Goal: Task Accomplishment & Management: Use online tool/utility

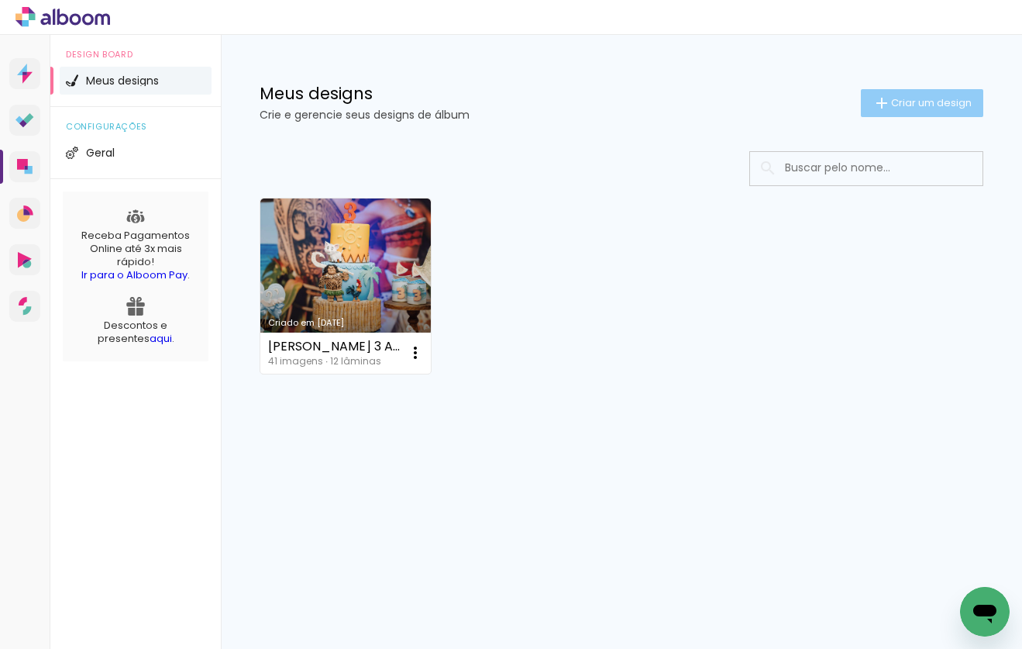
click at [917, 110] on paper-button "Criar um design" at bounding box center [922, 103] width 122 height 28
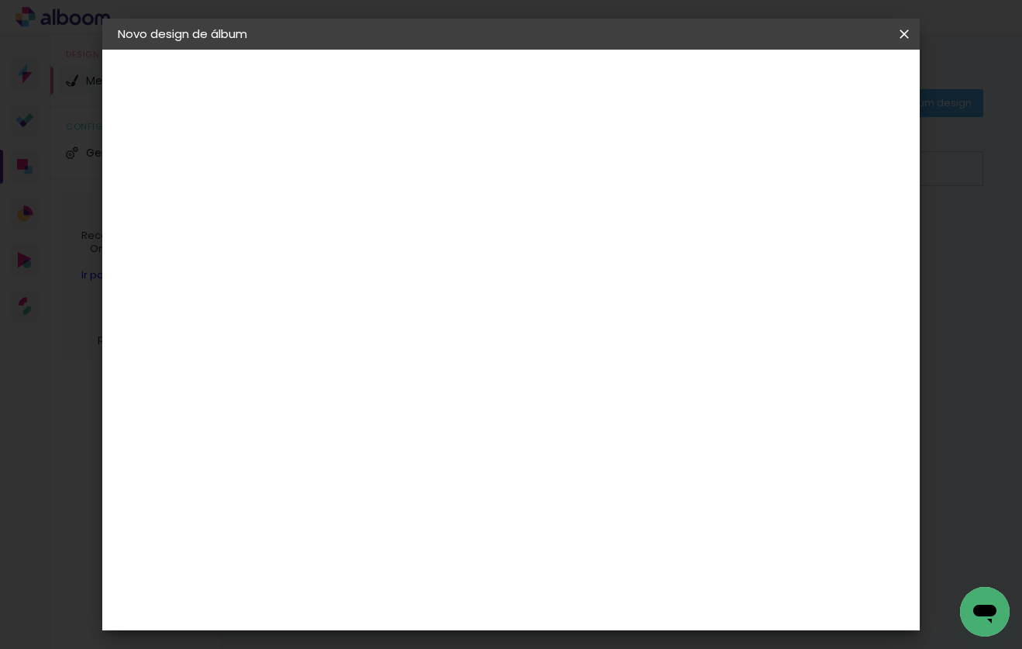
click at [371, 208] on input at bounding box center [371, 208] width 0 height 24
type input "ÁLBUM [PERSON_NAME] 1 [PERSON_NAME]"
type paper-input "ÁLBUM [PERSON_NAME] 1 [PERSON_NAME]"
click at [0, 0] on slot "Avançar" at bounding box center [0, 0] width 0 height 0
click at [473, 290] on input at bounding box center [410, 294] width 157 height 19
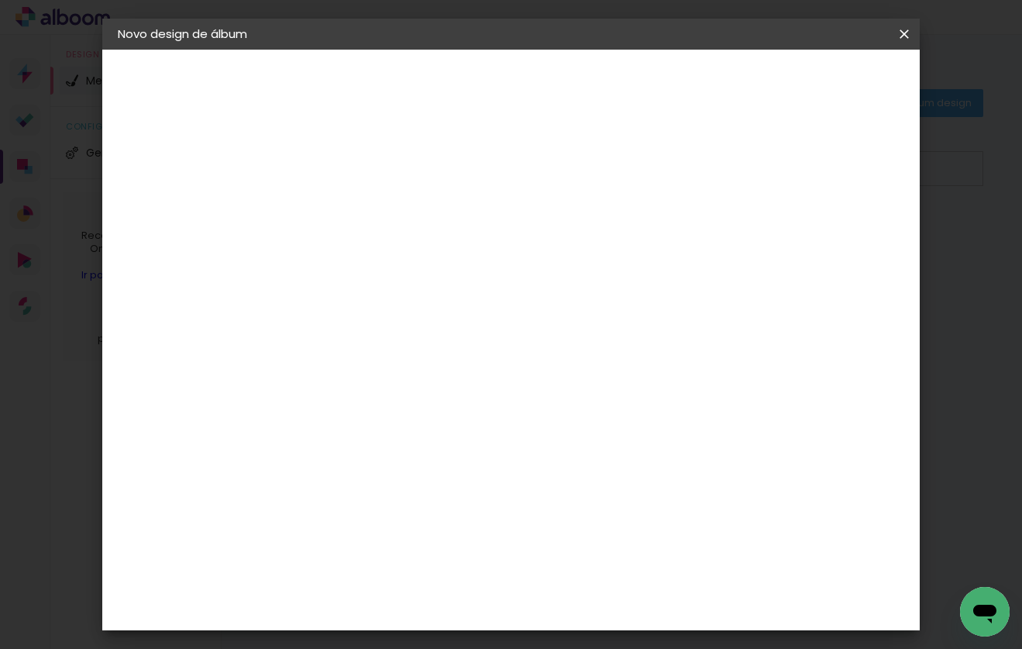
type input "VIA"
type paper-input "VIA"
click at [421, 357] on paper-item "Viacolor" at bounding box center [395, 350] width 136 height 34
click at [0, 0] on slot "Avançar" at bounding box center [0, 0] width 0 height 0
click at [432, 260] on input "text" at bounding box center [401, 270] width 60 height 24
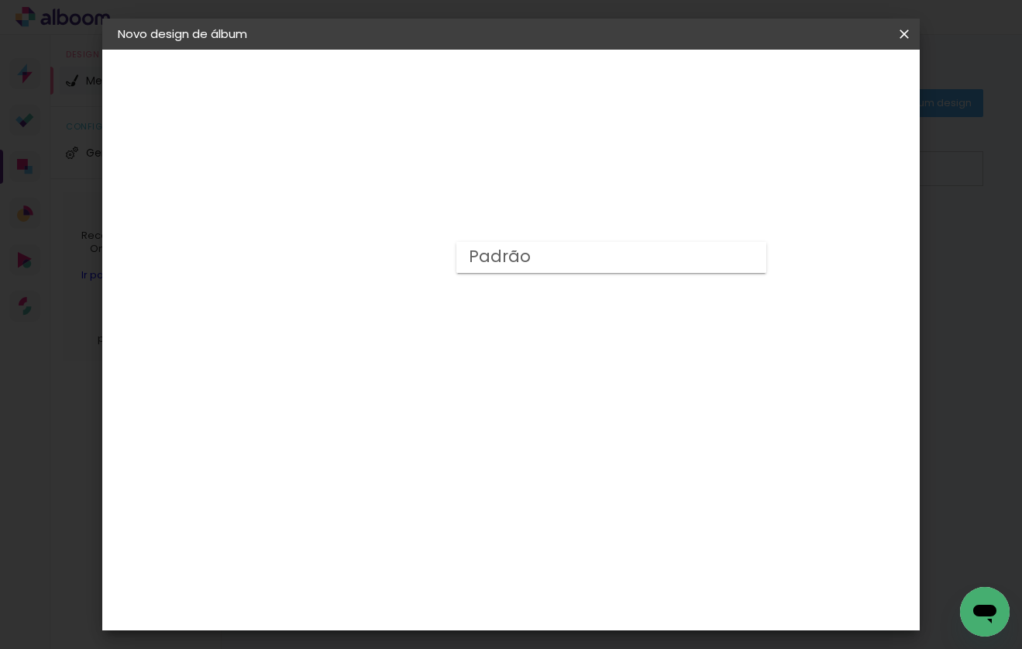
click at [556, 261] on paper-item "Padrão" at bounding box center [611, 257] width 310 height 31
type input "Padrão"
click at [476, 514] on span "25 × 25" at bounding box center [440, 534] width 72 height 41
click at [0, 0] on slot "Avançar" at bounding box center [0, 0] width 0 height 0
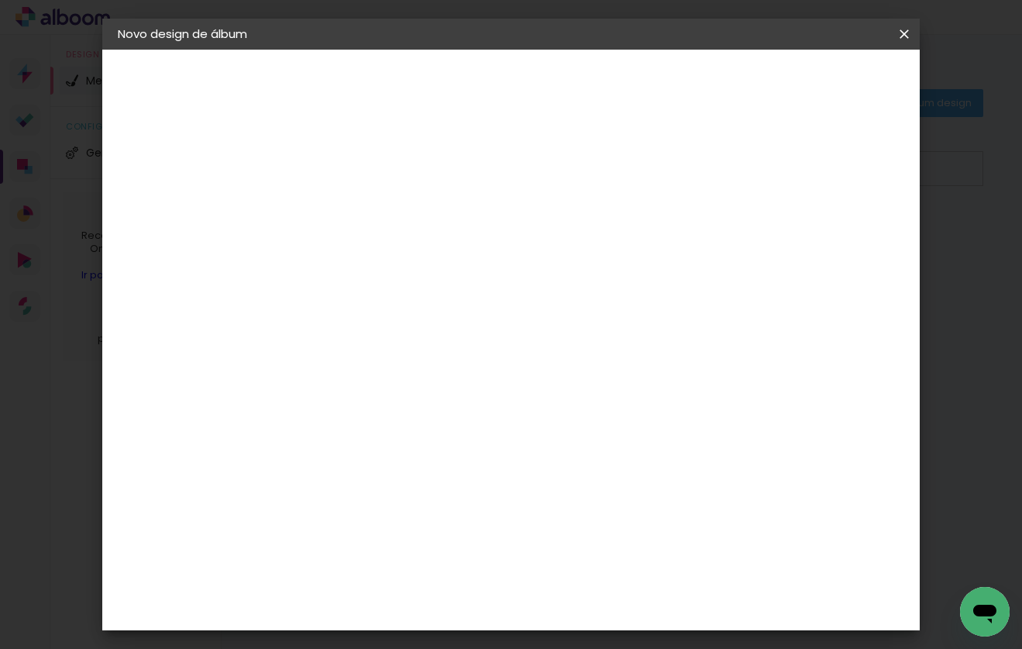
click at [819, 85] on span "Iniciar design" at bounding box center [783, 82] width 71 height 11
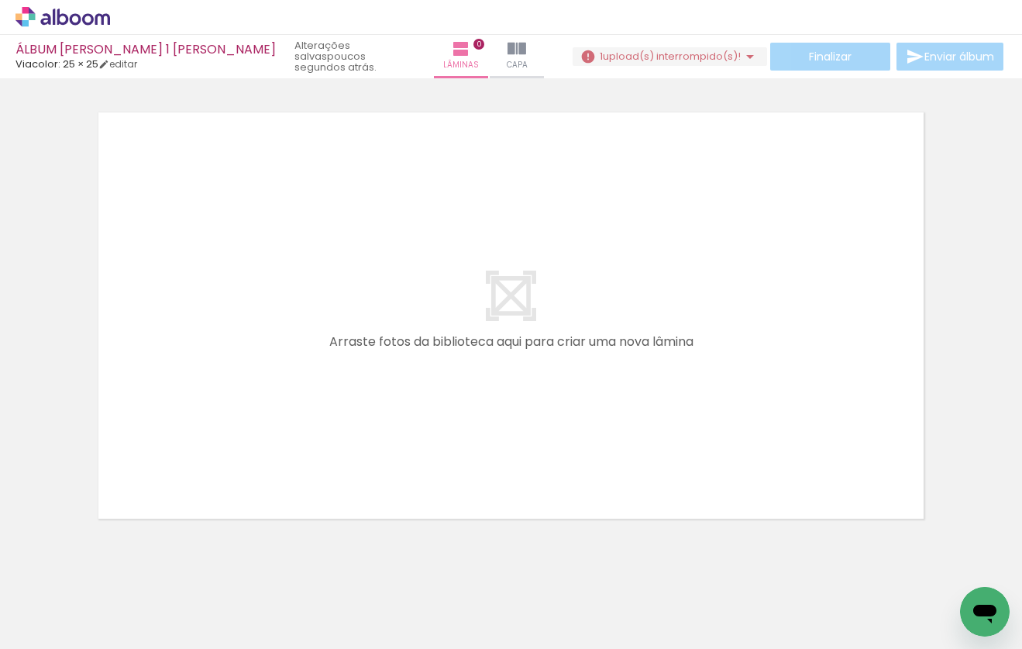
click at [658, 57] on span "upload(s) interrompido(s)!" at bounding box center [672, 56] width 138 height 15
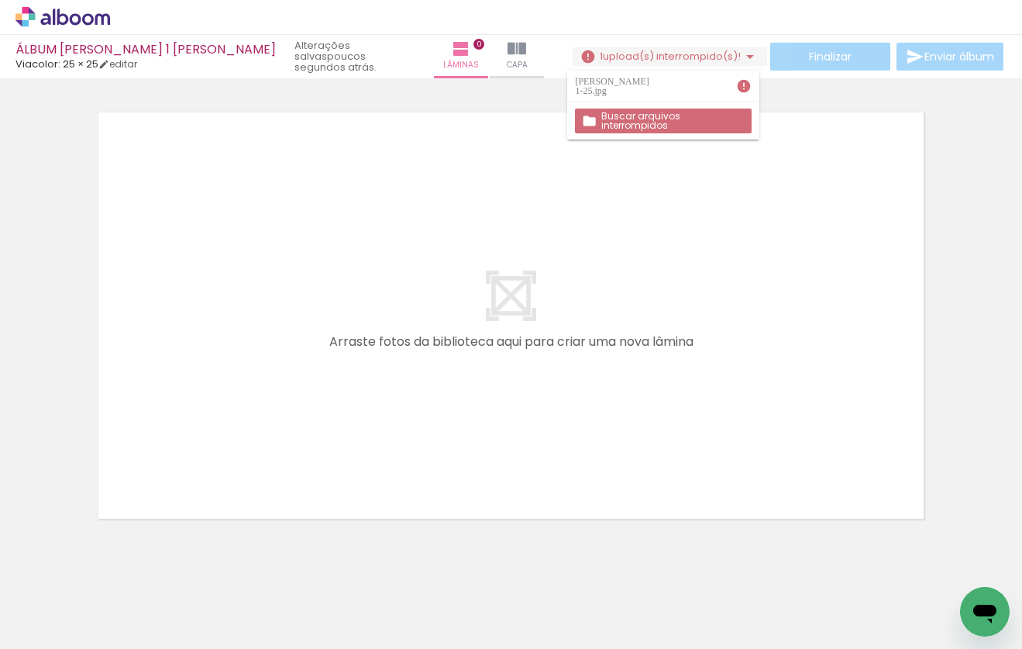
click at [0, 0] on slot "Buscar arquivos interrompidos" at bounding box center [0, 0] width 0 height 0
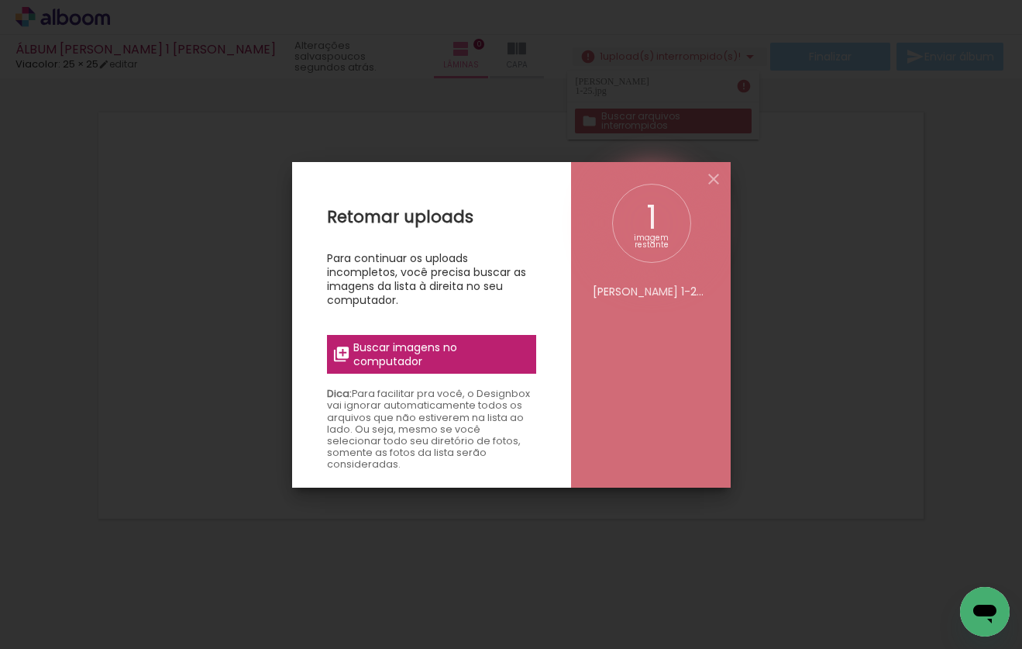
click at [408, 352] on span "Buscar imagens no computador" at bounding box center [439, 354] width 173 height 28
click at [0, 0] on input "file" at bounding box center [0, 0] width 0 height 0
click at [411, 352] on span "Buscar imagens no computador" at bounding box center [439, 354] width 173 height 28
click at [0, 0] on input "file" at bounding box center [0, 0] width 0 height 0
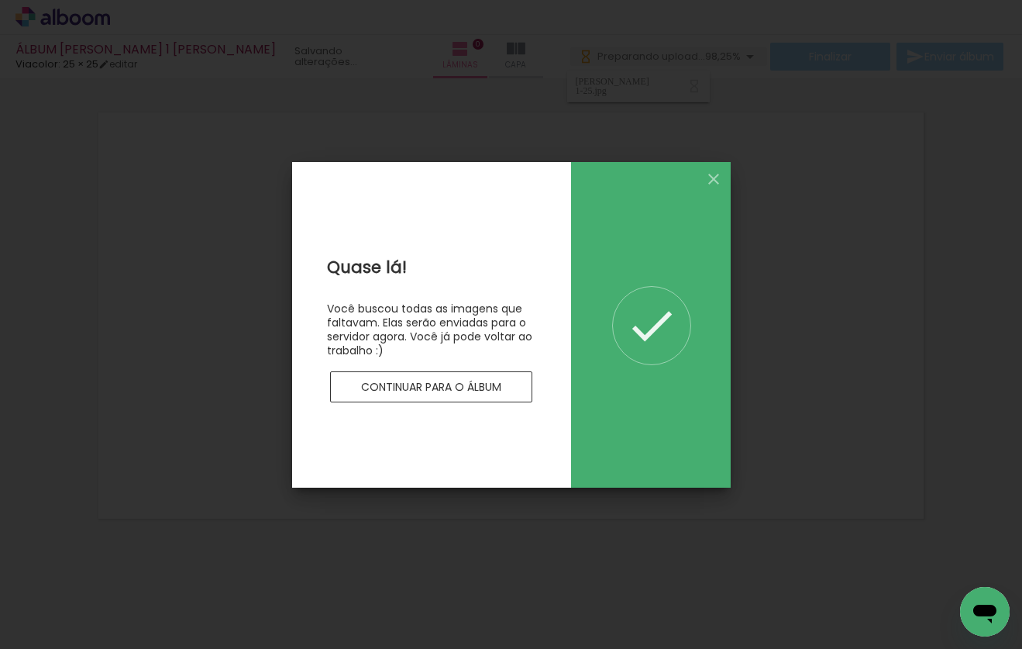
click at [0, 0] on slot "Continuar para o álbum" at bounding box center [0, 0] width 0 height 0
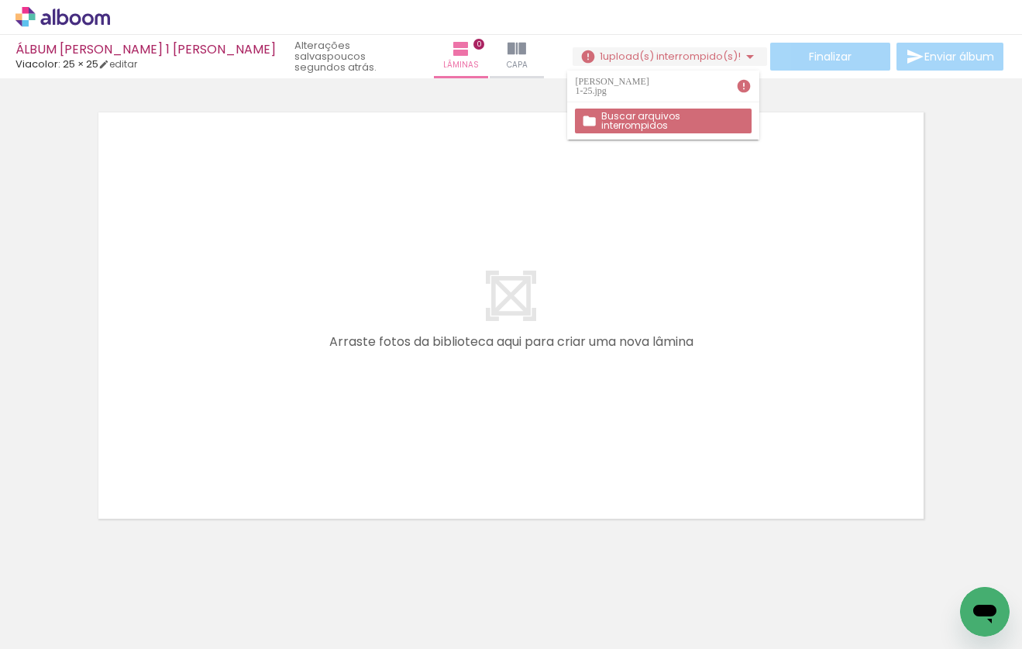
click at [745, 84] on iron-icon at bounding box center [743, 85] width 15 height 15
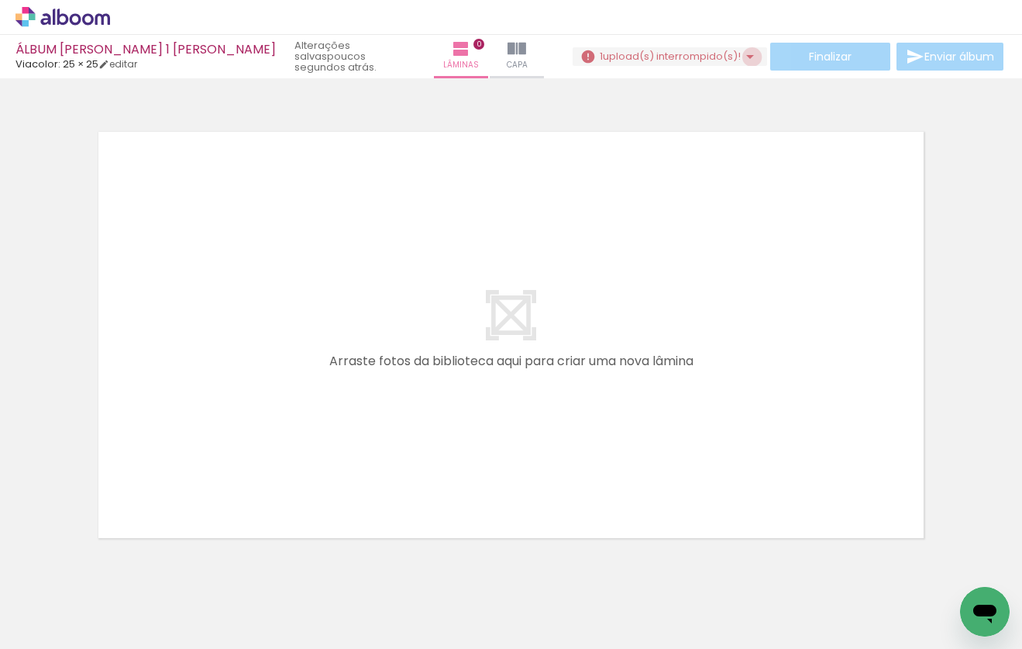
click at [745, 57] on iron-icon at bounding box center [750, 56] width 19 height 19
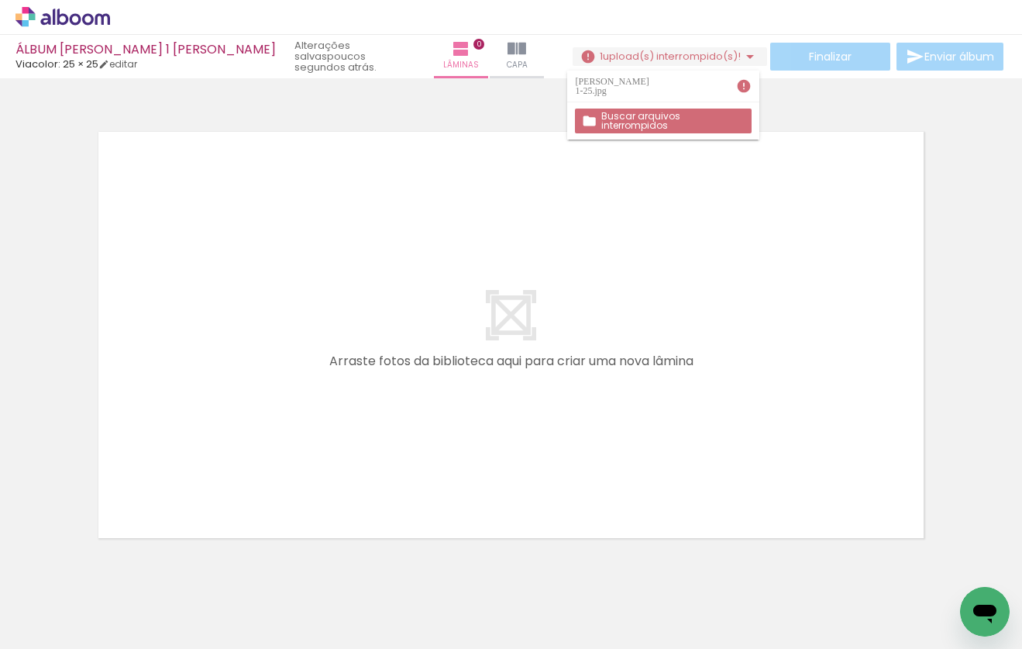
click at [0, 0] on slot "Buscar arquivos interrompidos" at bounding box center [0, 0] width 0 height 0
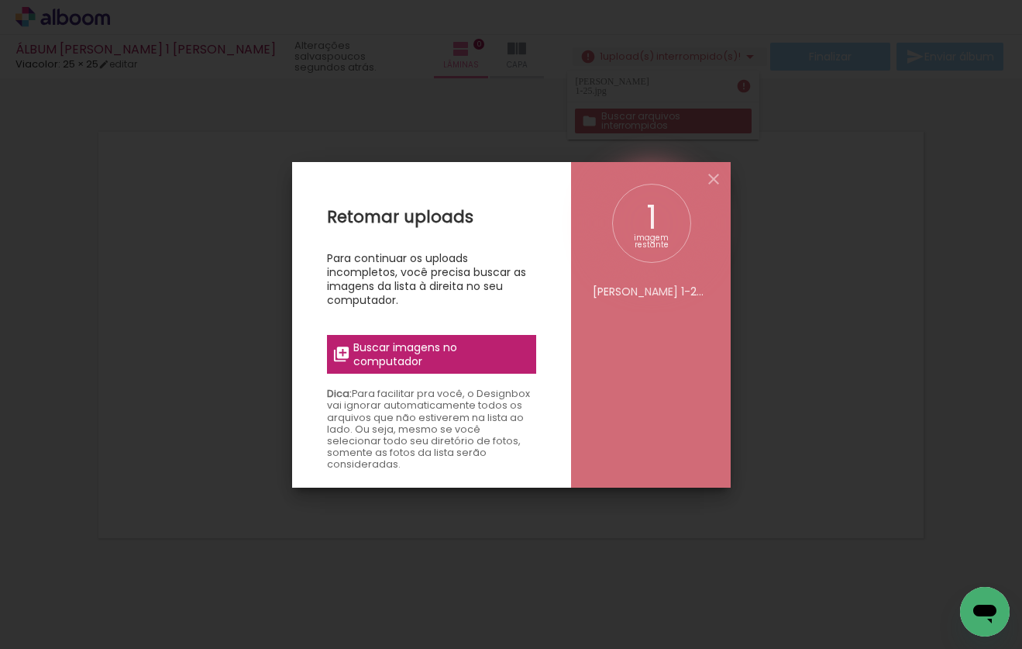
click at [413, 356] on span "Buscar imagens no computador" at bounding box center [439, 354] width 173 height 28
click at [0, 0] on input "file" at bounding box center [0, 0] width 0 height 0
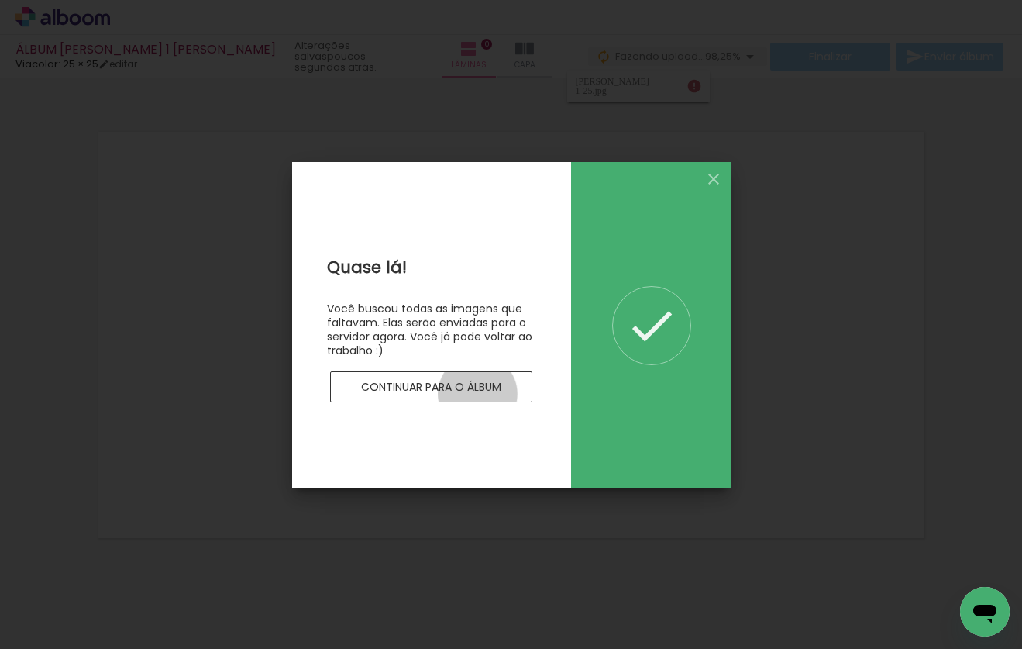
click at [0, 0] on slot "Continuar para o álbum" at bounding box center [0, 0] width 0 height 0
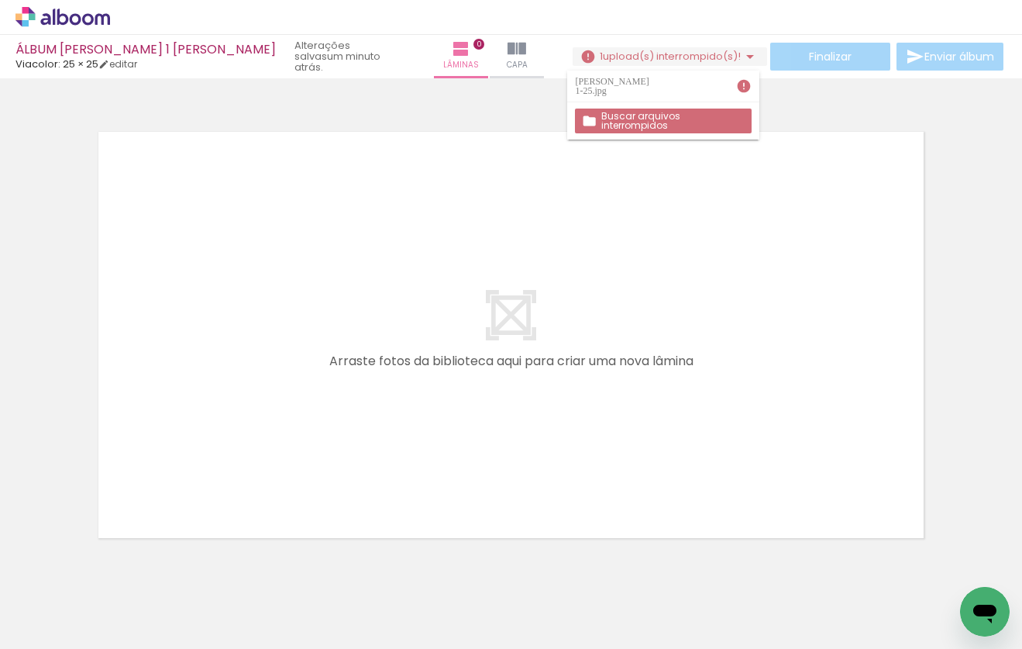
click at [0, 0] on slot "Buscar arquivos interrompidos" at bounding box center [0, 0] width 0 height 0
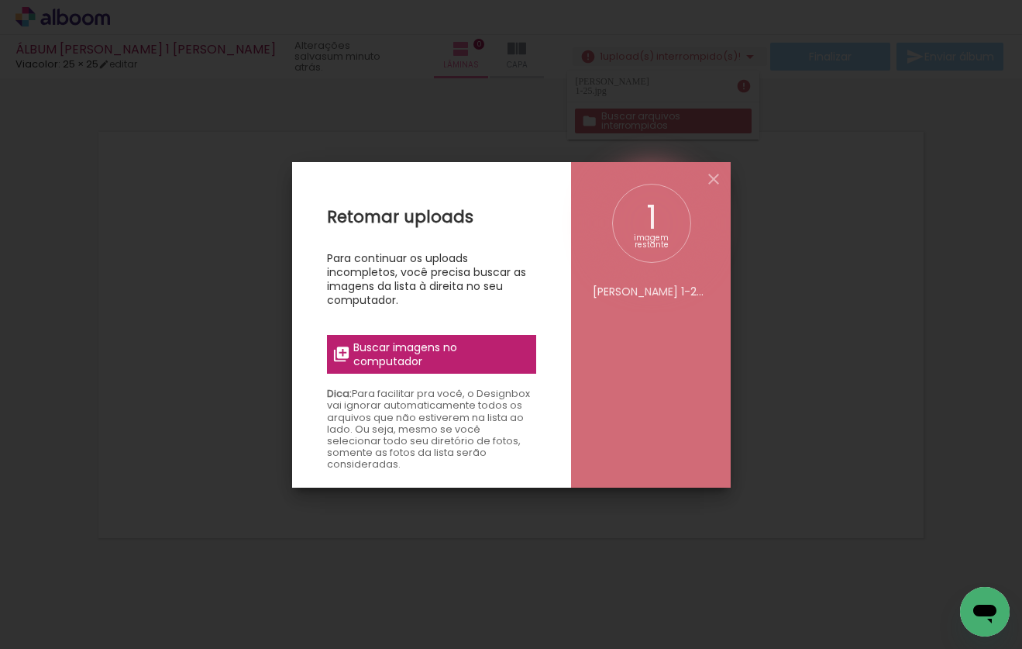
click at [425, 334] on div "Retomar uploads Para continuar os uploads incompletos, você precisa buscar as i…" at bounding box center [431, 486] width 279 height 649
click at [421, 354] on span "Buscar imagens no computador" at bounding box center [439, 354] width 173 height 28
click at [0, 0] on input "file" at bounding box center [0, 0] width 0 height 0
click at [391, 352] on span "Buscar imagens no computador" at bounding box center [439, 354] width 173 height 28
click at [0, 0] on input "file" at bounding box center [0, 0] width 0 height 0
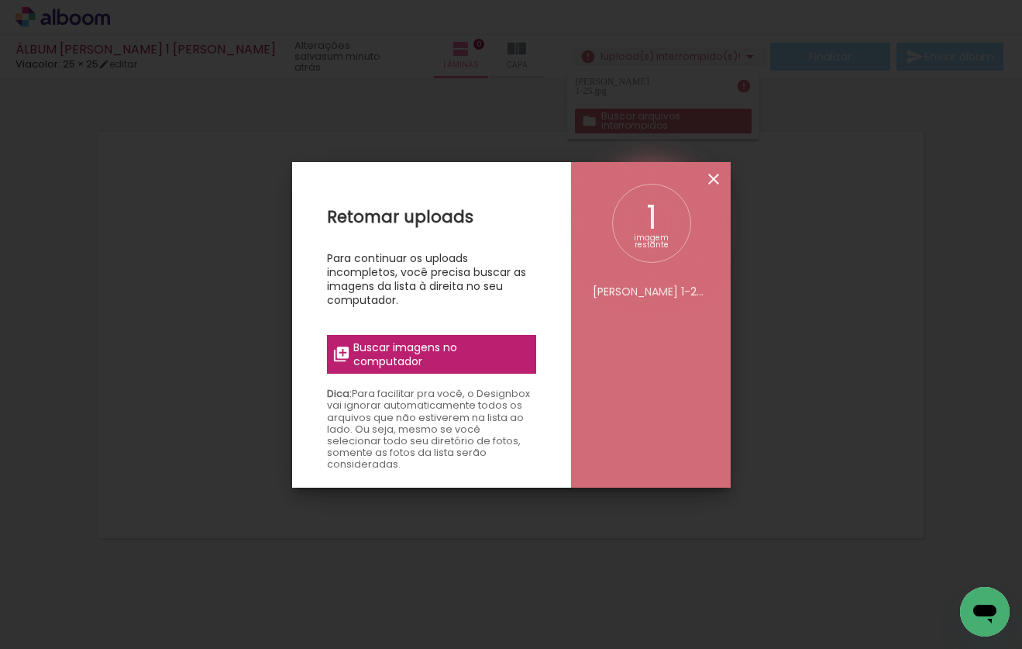
click at [714, 176] on iron-icon at bounding box center [713, 179] width 19 height 19
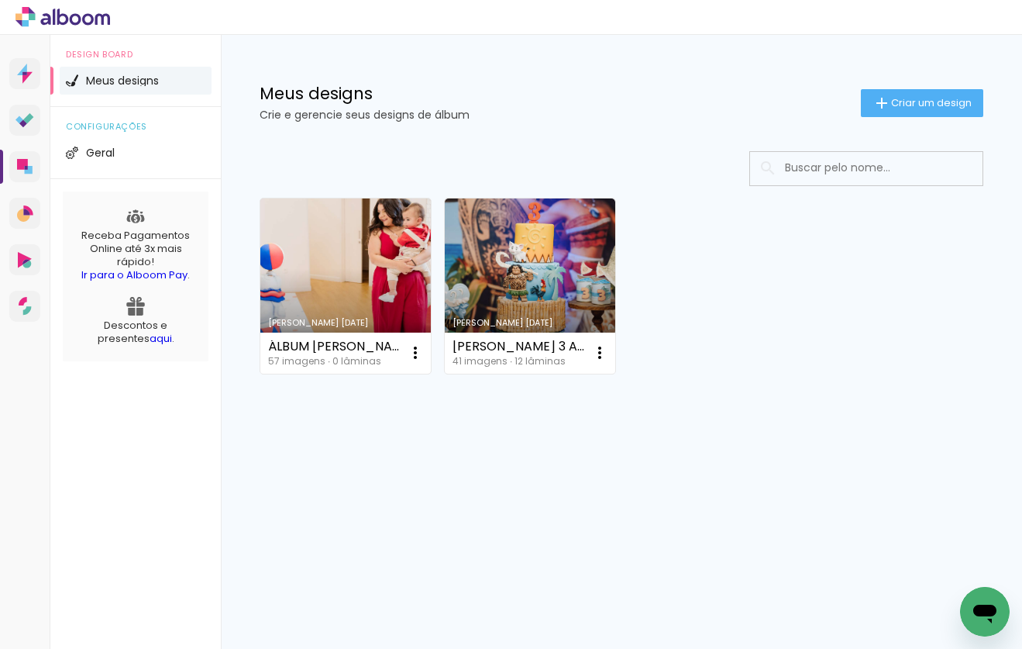
click at [358, 256] on link "[PERSON_NAME] [DATE]" at bounding box center [345, 285] width 170 height 175
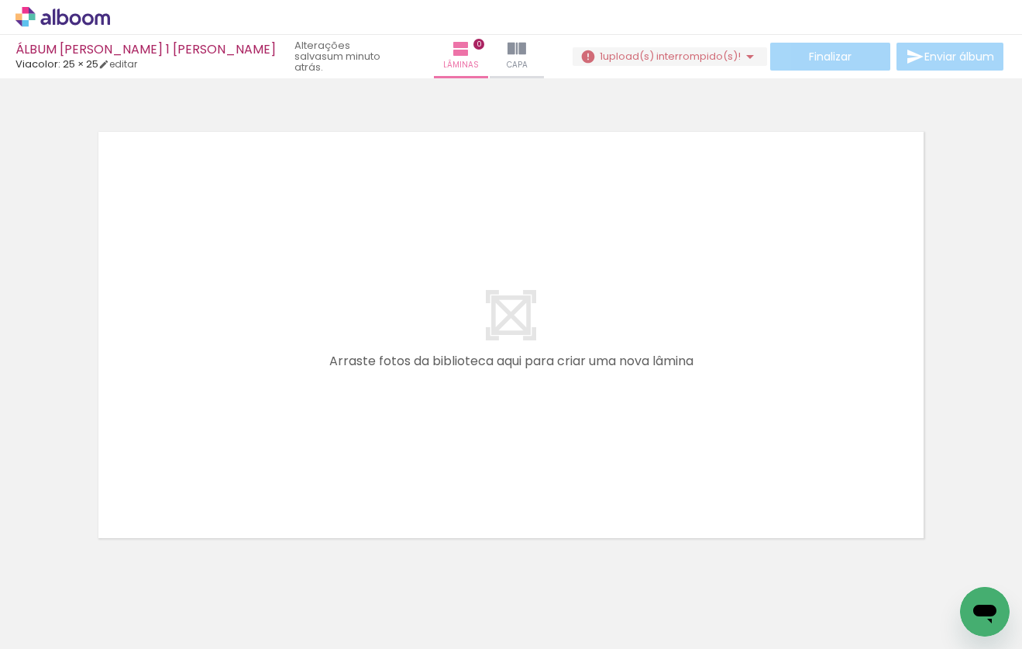
click at [505, 593] on div at bounding box center [502, 596] width 51 height 77
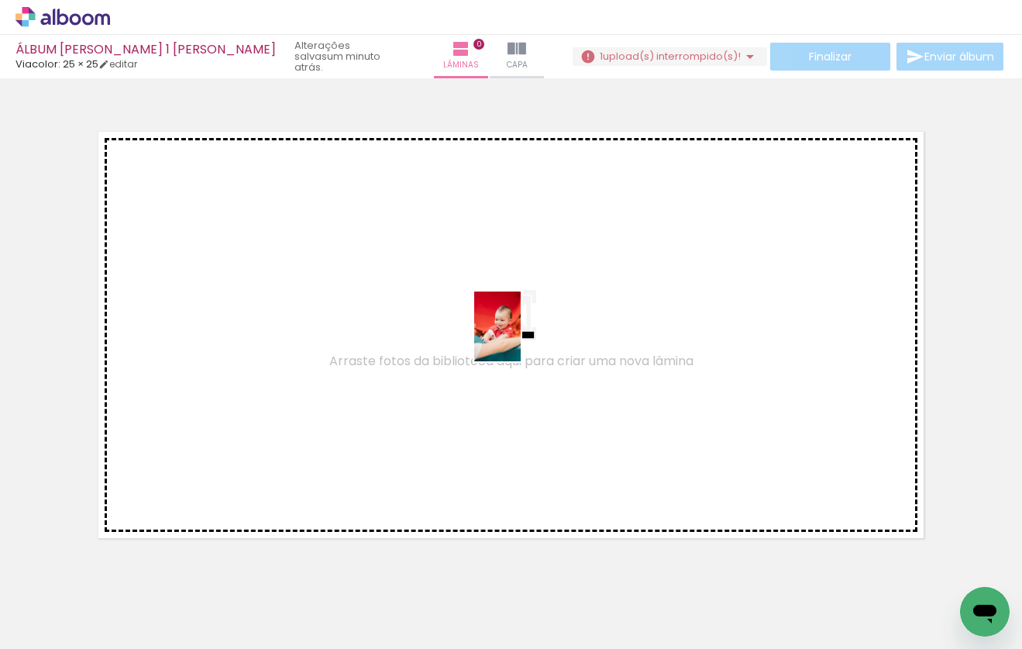
drag, startPoint x: 508, startPoint y: 594, endPoint x: 521, endPoint y: 339, distance: 255.2
click at [521, 338] on quentale-workspace at bounding box center [511, 324] width 1022 height 649
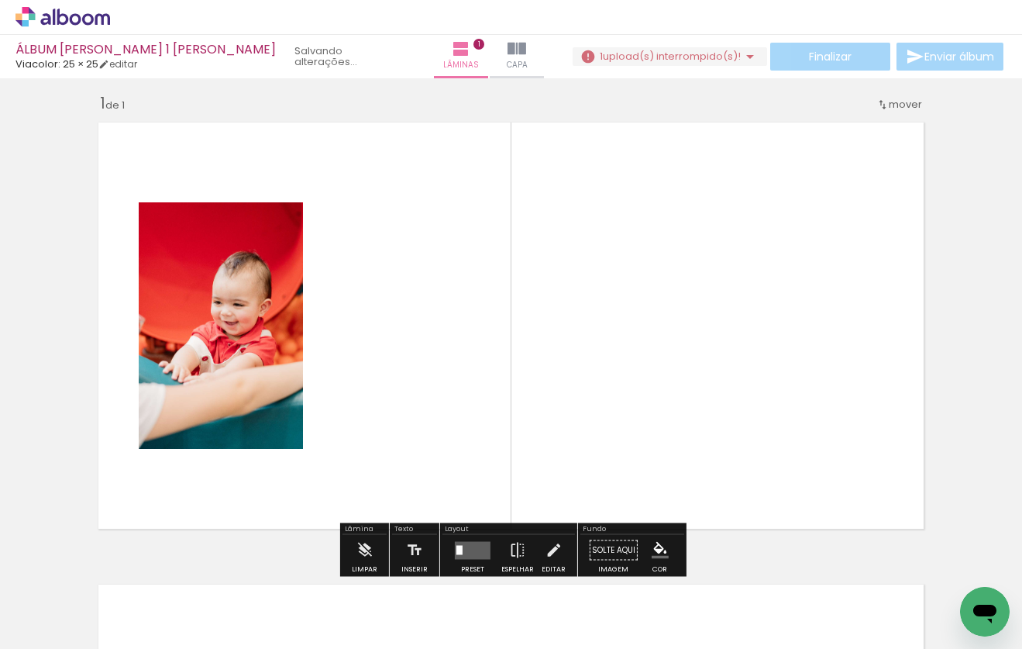
scroll to position [19, 0]
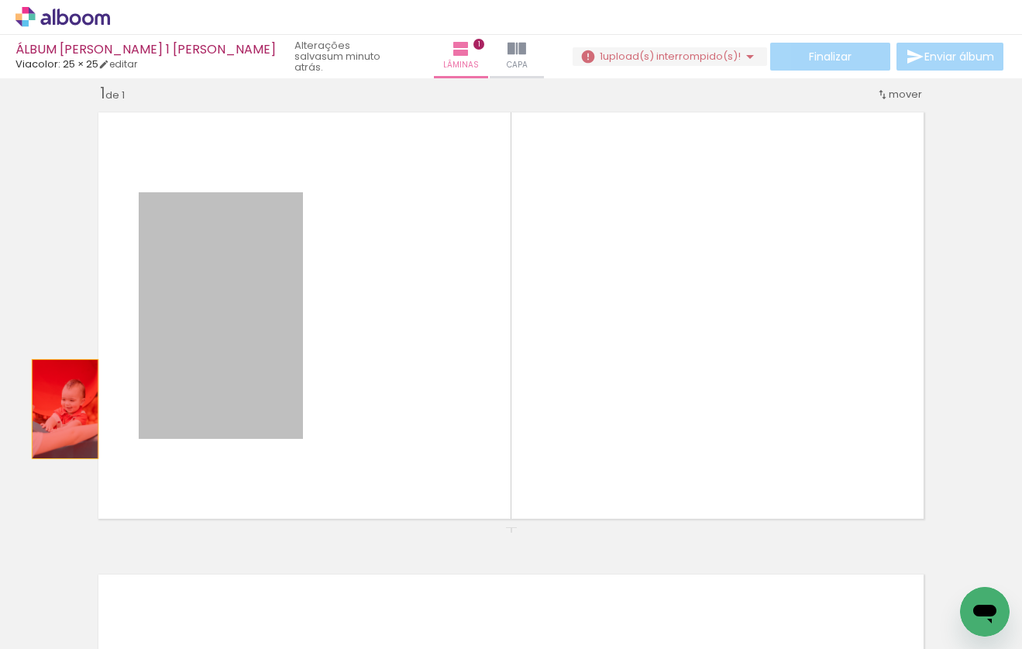
drag, startPoint x: 223, startPoint y: 325, endPoint x: 64, endPoint y: 409, distance: 179.9
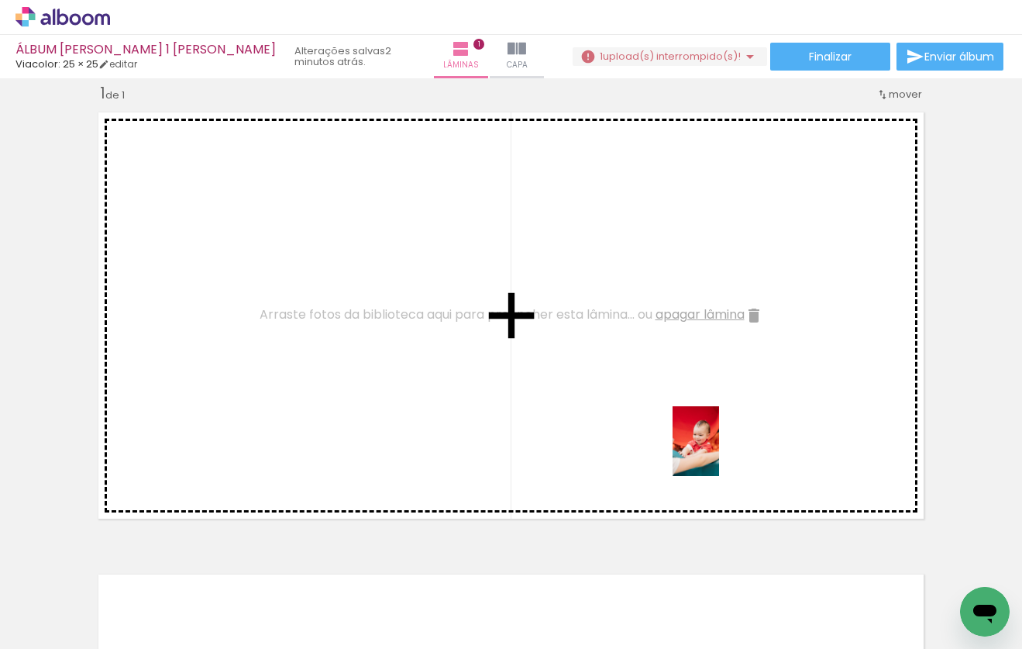
drag, startPoint x: 504, startPoint y: 599, endPoint x: 532, endPoint y: 591, distance: 28.2
click at [528, 591] on div at bounding box center [502, 596] width 51 height 77
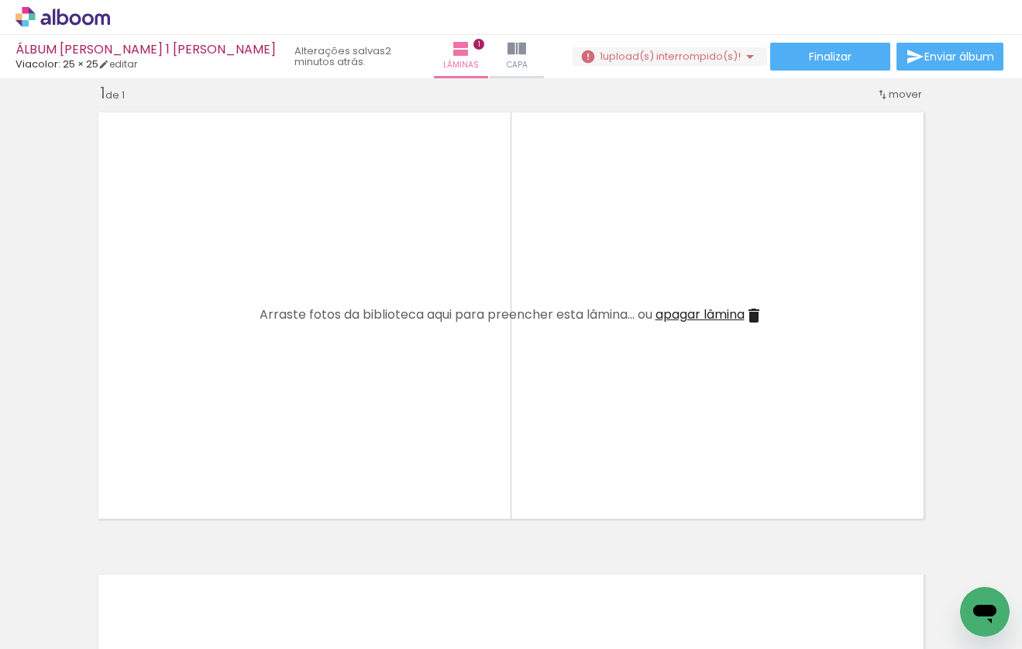
click at [474, 569] on iron-icon at bounding box center [468, 565] width 16 height 16
click at [54, 625] on span "Adicionar Fotos" at bounding box center [55, 627] width 46 height 17
click at [0, 0] on input "file" at bounding box center [0, 0] width 0 height 0
